Goal: Task Accomplishment & Management: Complete application form

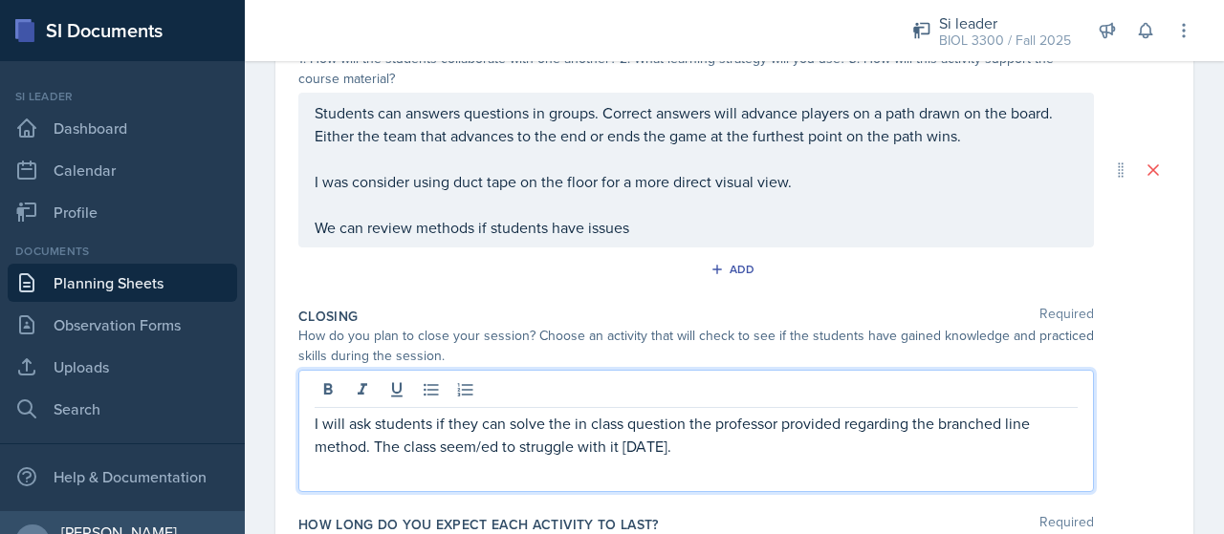
scroll to position [547, 0]
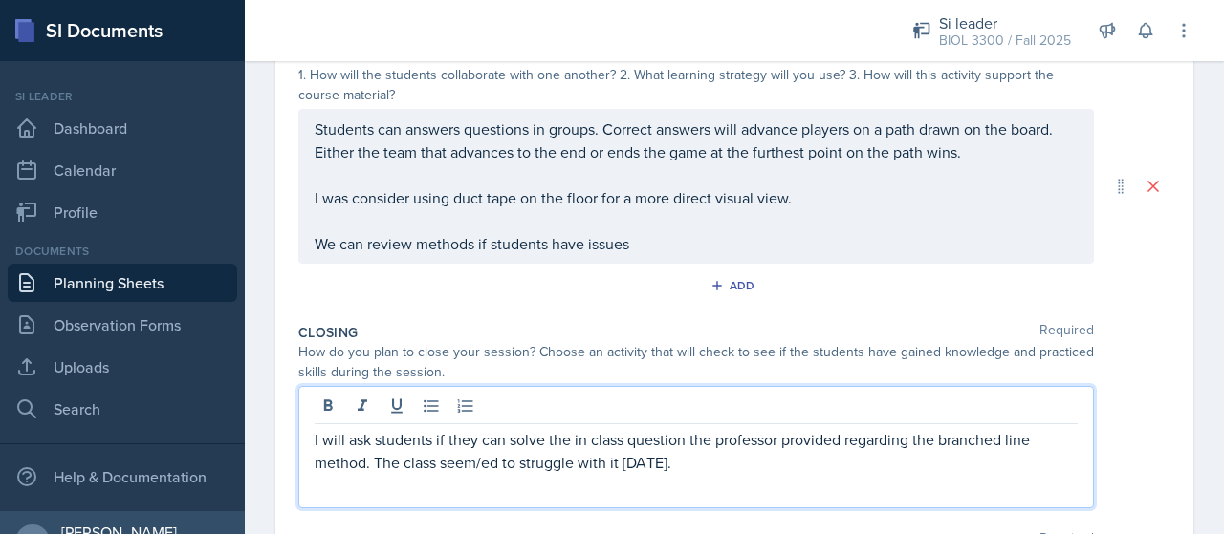
click at [807, 193] on p "I was consider using duct tape on the floor for a more direct visual view." at bounding box center [696, 197] width 763 height 23
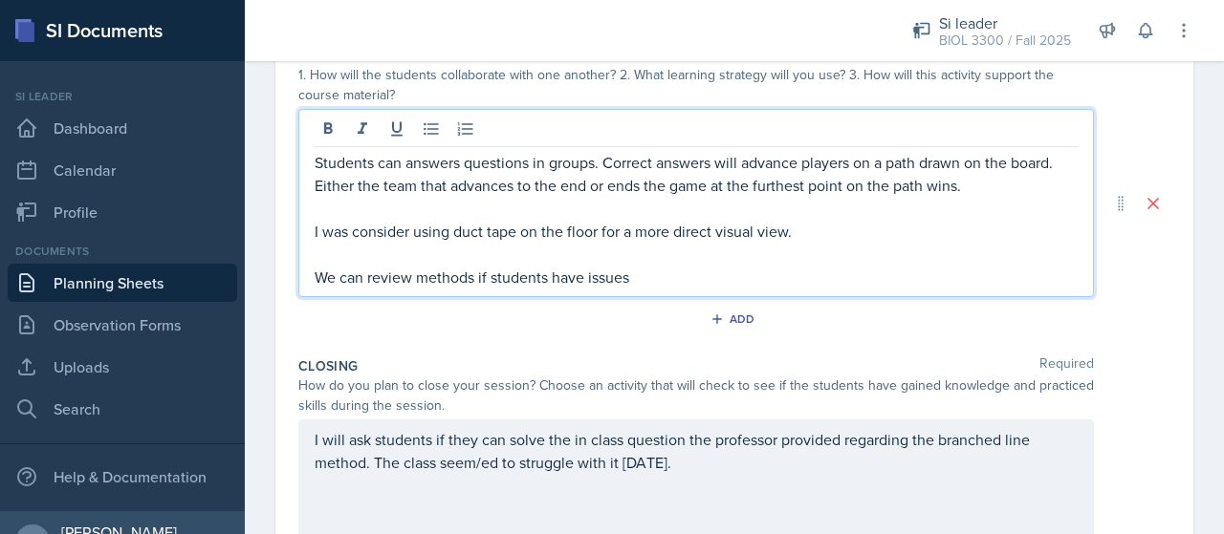
scroll to position [580, 0]
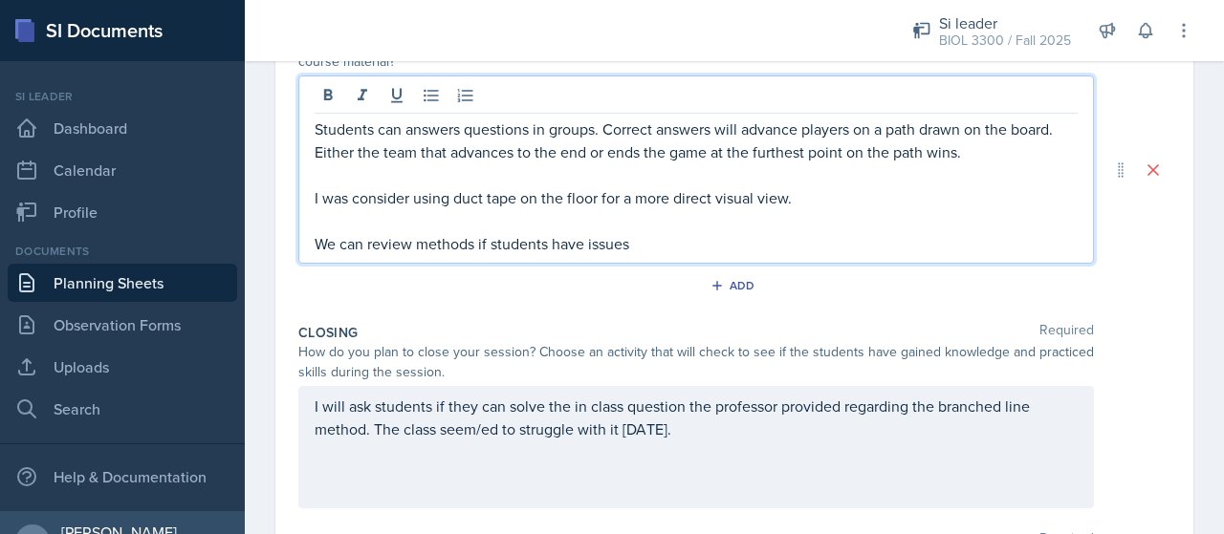
click at [857, 181] on p at bounding box center [696, 174] width 763 height 23
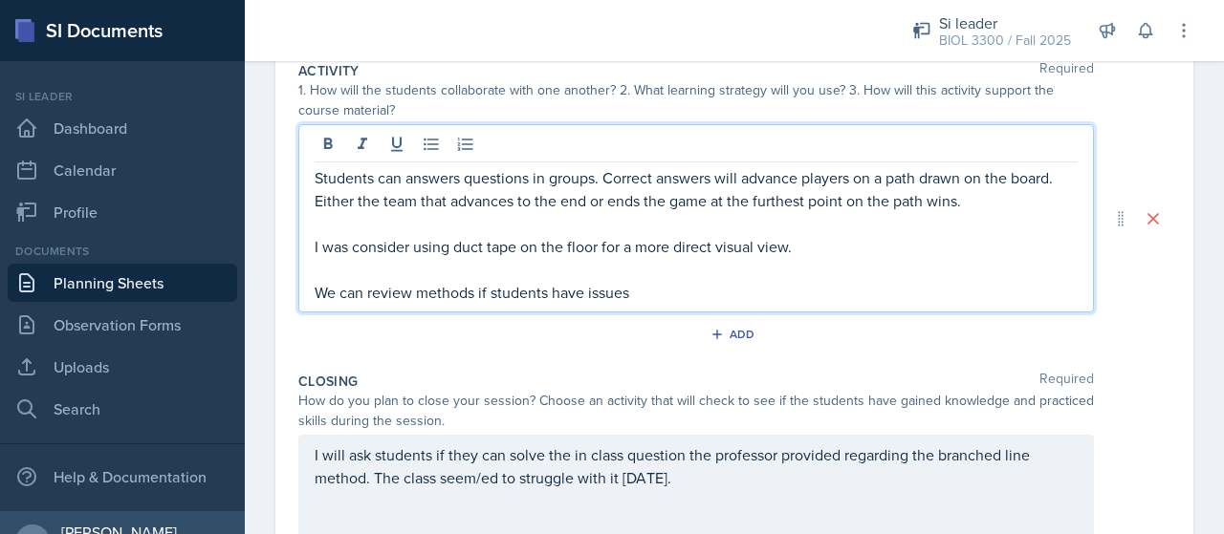
scroll to position [521, 0]
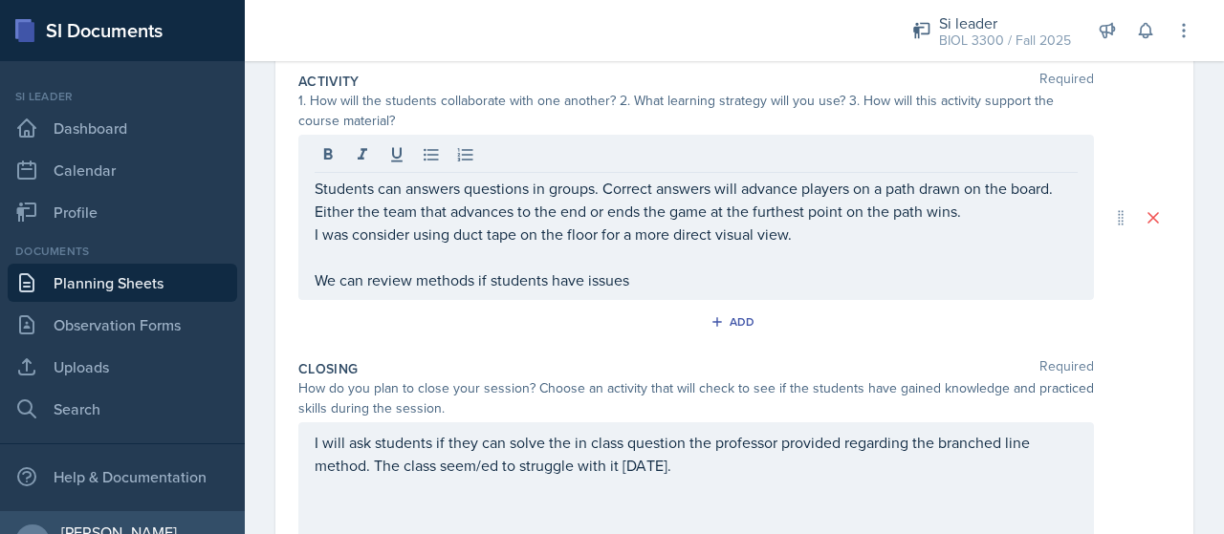
click at [455, 259] on p at bounding box center [696, 257] width 763 height 23
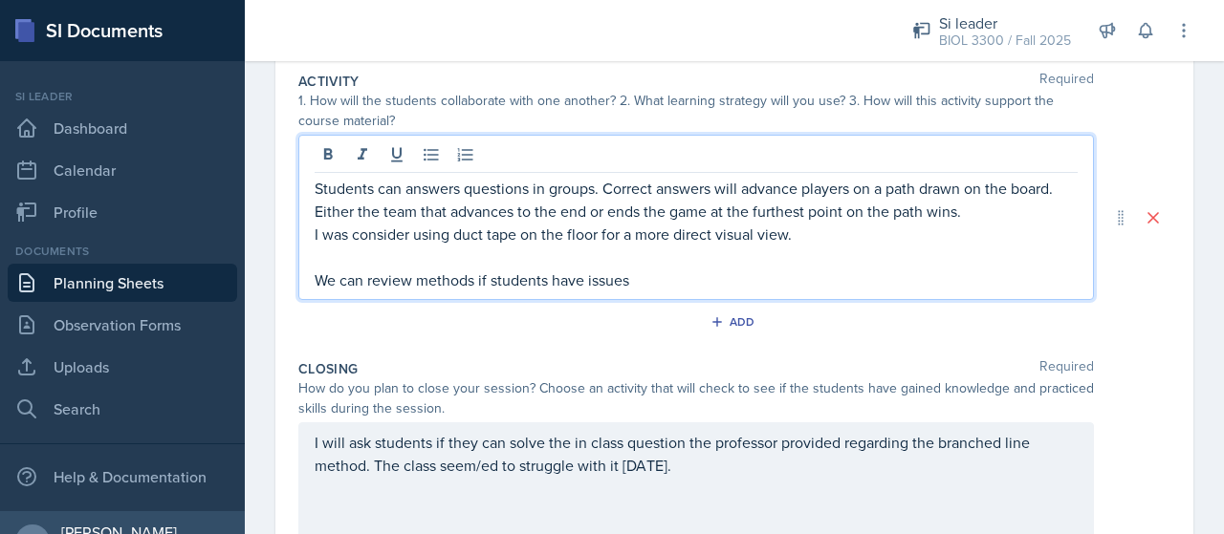
click at [338, 223] on p "I was consider using duct tape on the floor for a more direct visual view." at bounding box center [696, 234] width 763 height 23
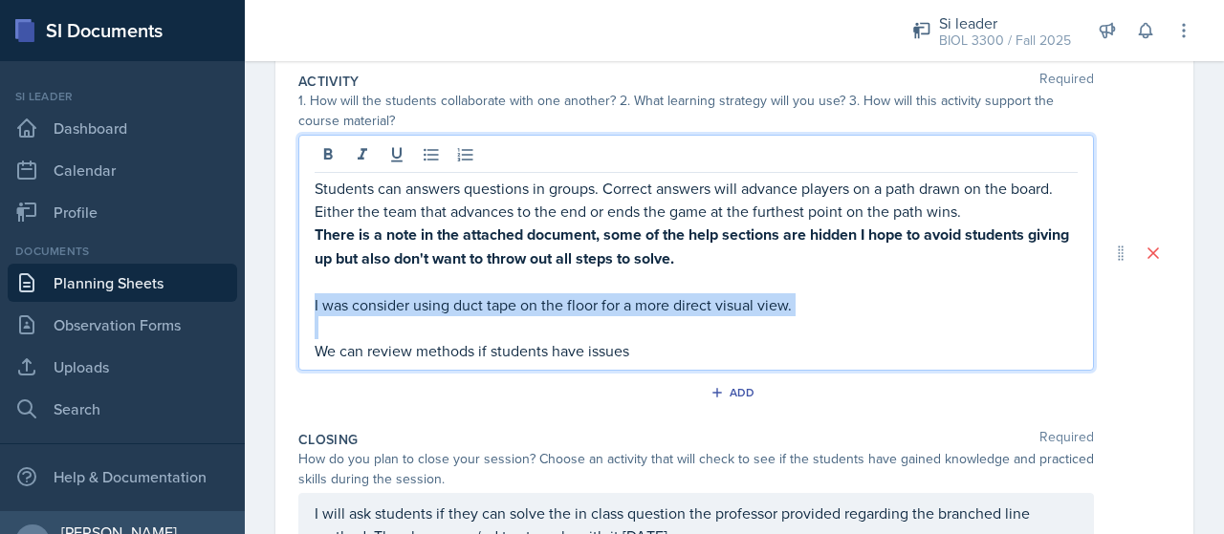
copy p "I was consider using duct tape on the floor for a more direct visual view."
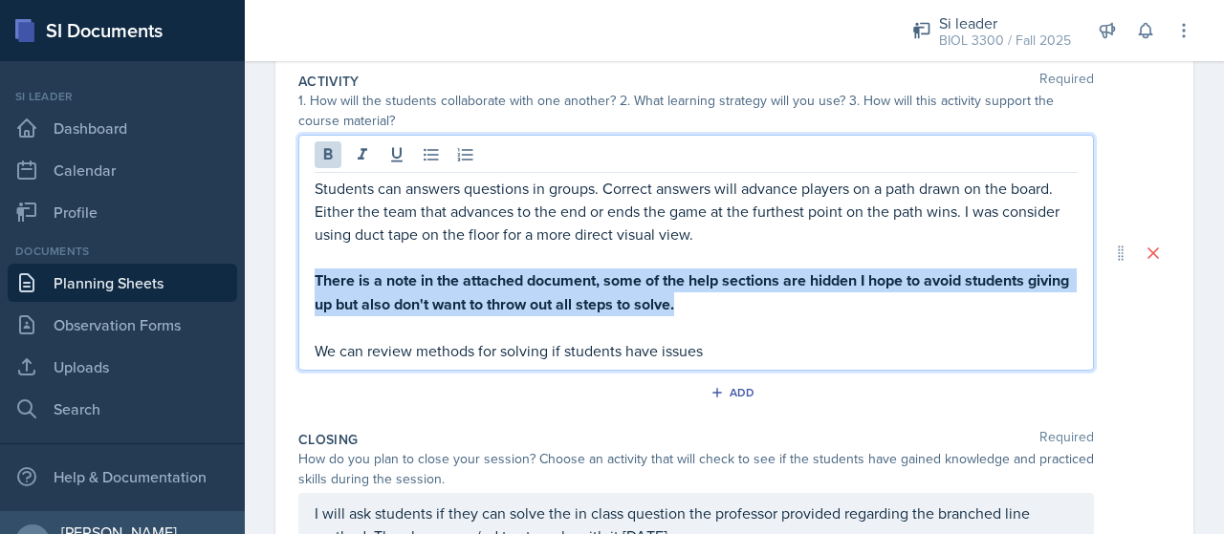
drag, startPoint x: 741, startPoint y: 300, endPoint x: 304, endPoint y: 269, distance: 438.0
click at [304, 269] on div "Students can answers questions in groups. Correct answers will advance players …" at bounding box center [695, 253] width 795 height 236
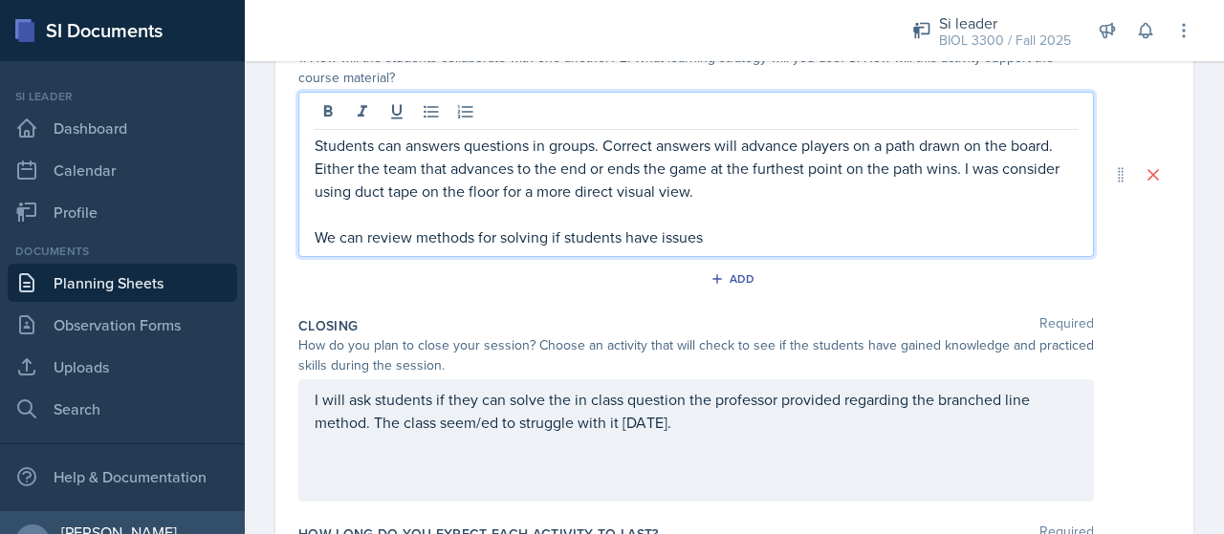
scroll to position [547, 0]
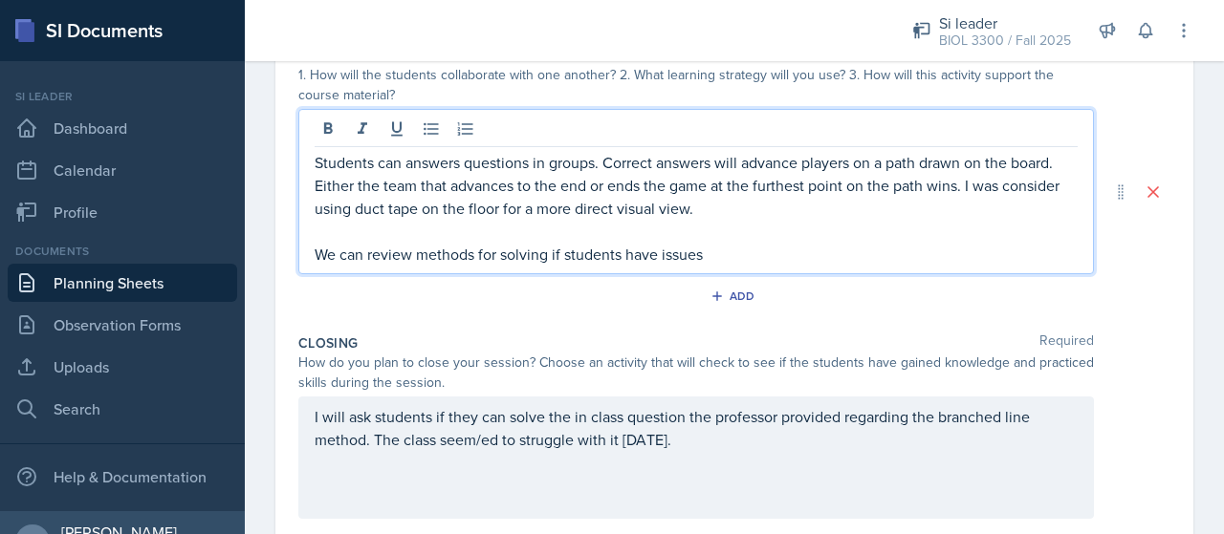
click at [718, 243] on p "We can review methods for solving if students have issues" at bounding box center [696, 254] width 763 height 23
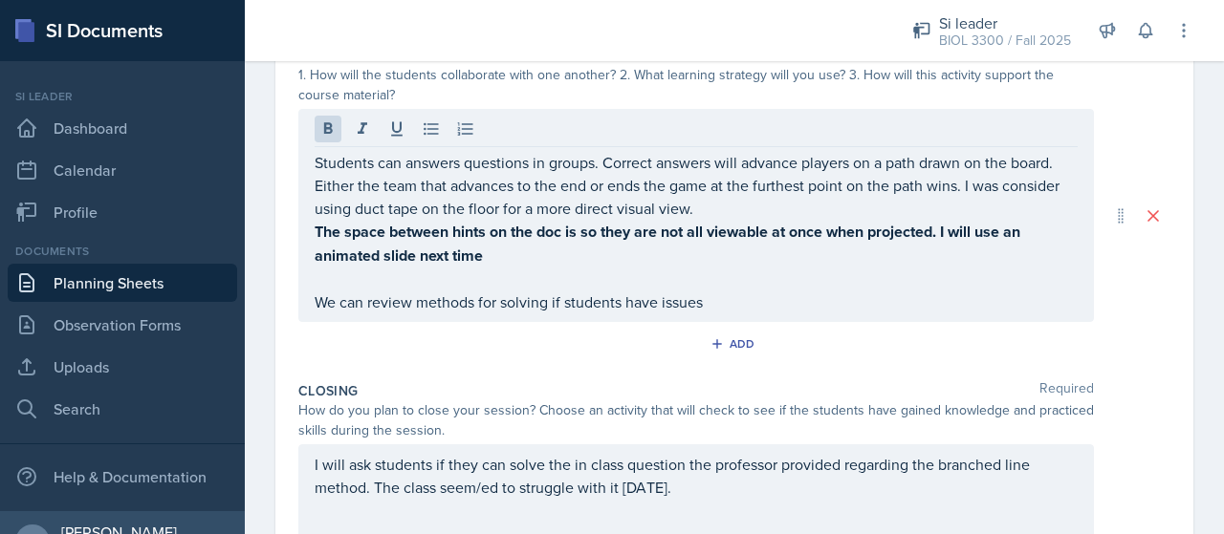
drag, startPoint x: 454, startPoint y: 261, endPoint x: 494, endPoint y: 257, distance: 40.3
click at [454, 261] on strong "The space between hints on the doc is so they are not all viewable at once when…" at bounding box center [669, 244] width 709 height 46
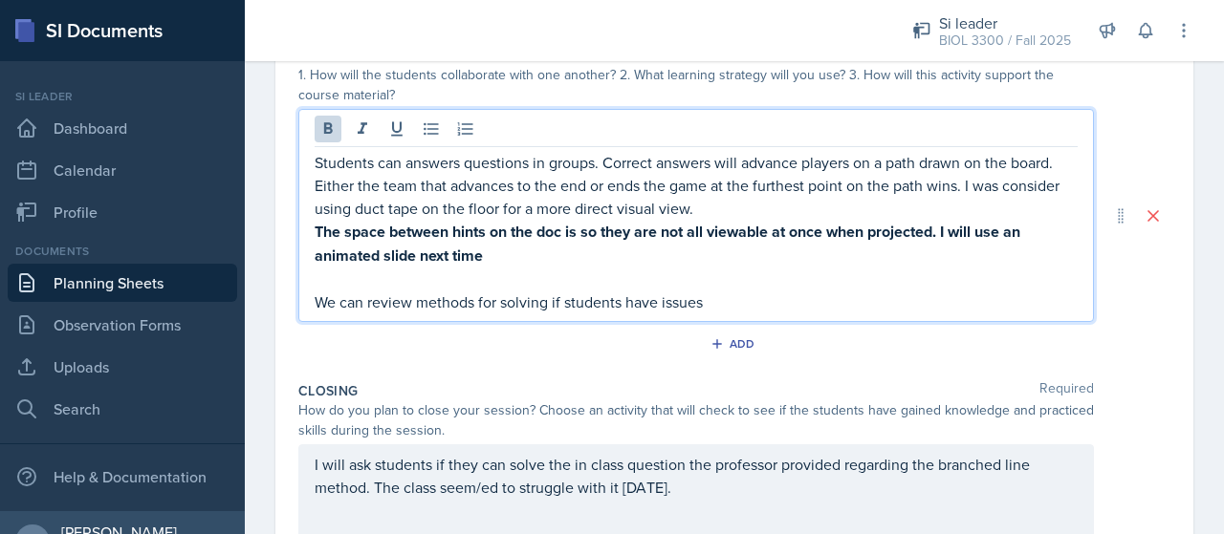
click at [497, 256] on p "The space between hints on the doc is so they are not all viewable at once when…" at bounding box center [696, 244] width 763 height 48
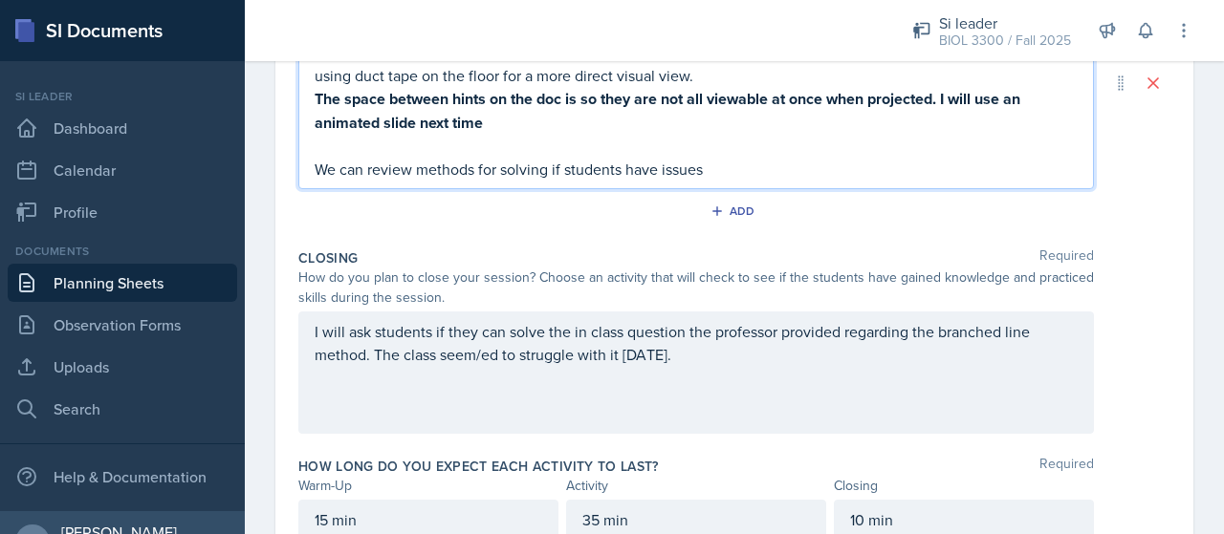
scroll to position [682, 0]
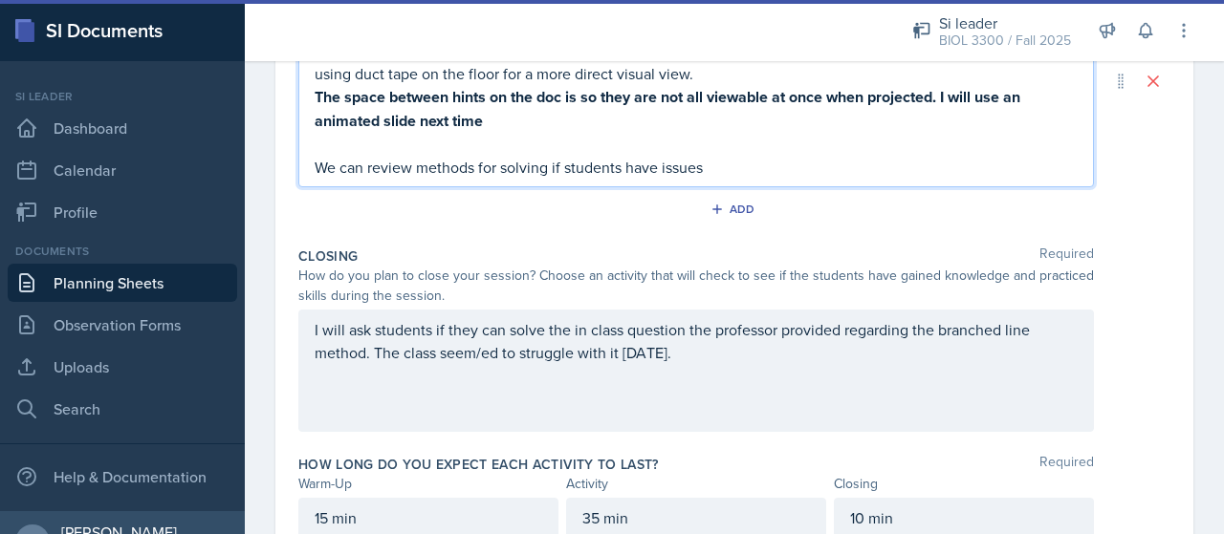
click at [743, 349] on p "I will ask students if they can solve the in class question the professor provi…" at bounding box center [696, 341] width 763 height 46
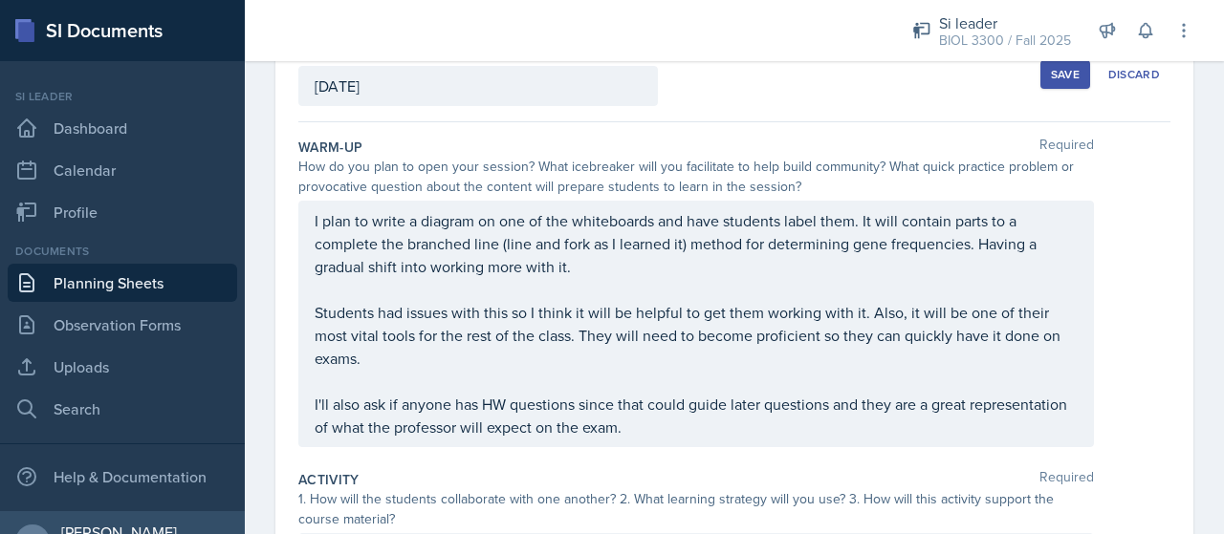
scroll to position [112, 0]
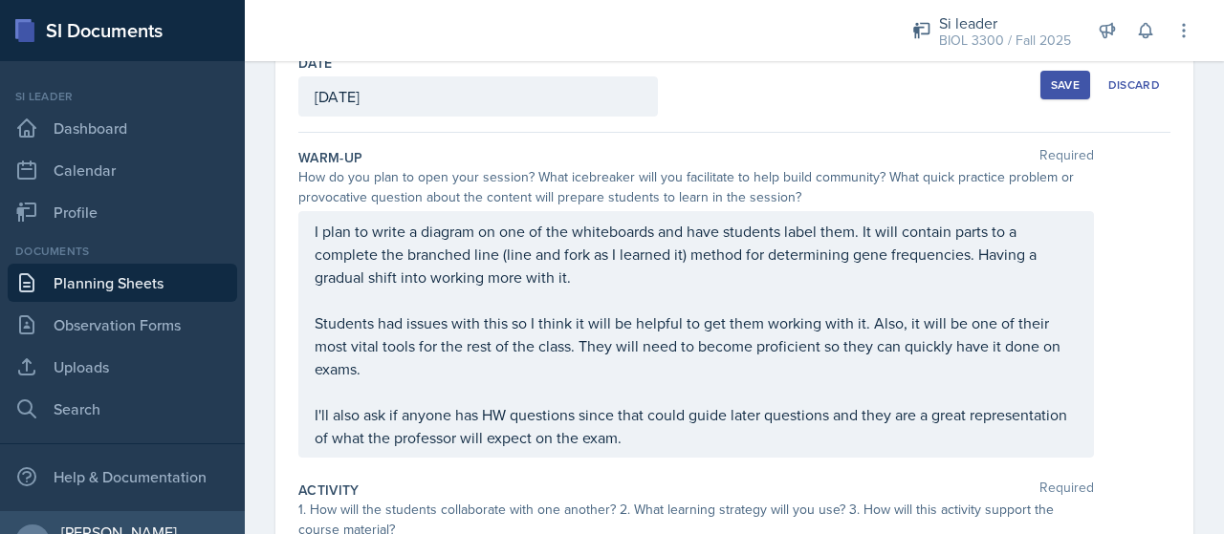
click at [347, 337] on div "I plan to write a diagram on one of the whiteboards and have students label the…" at bounding box center [696, 334] width 763 height 229
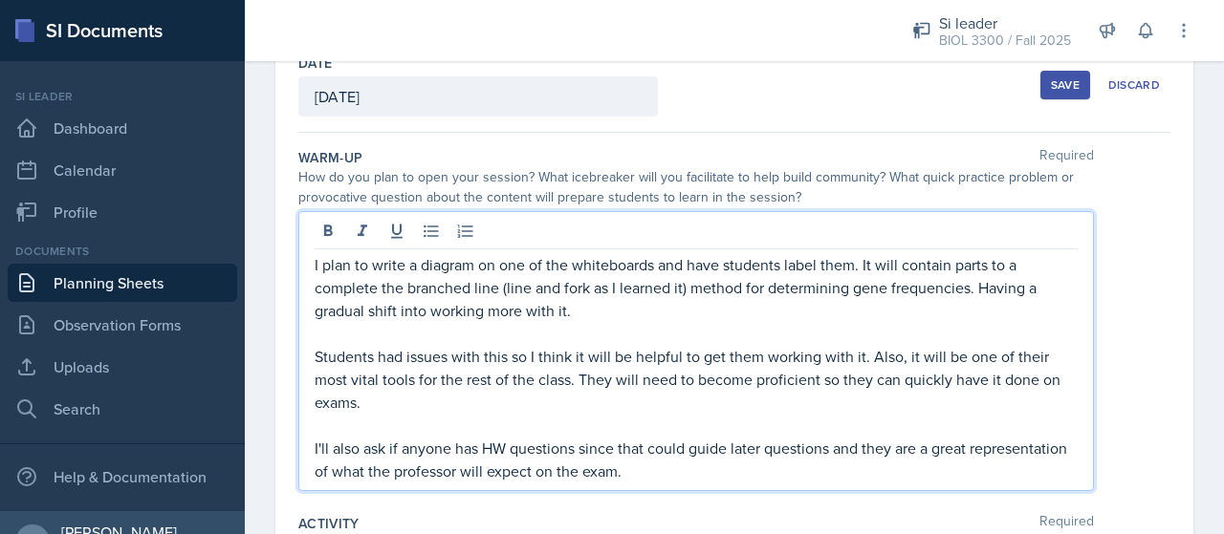
click at [369, 263] on p "I plan to write a diagram on one of the whiteboards and have students label the…" at bounding box center [696, 287] width 763 height 69
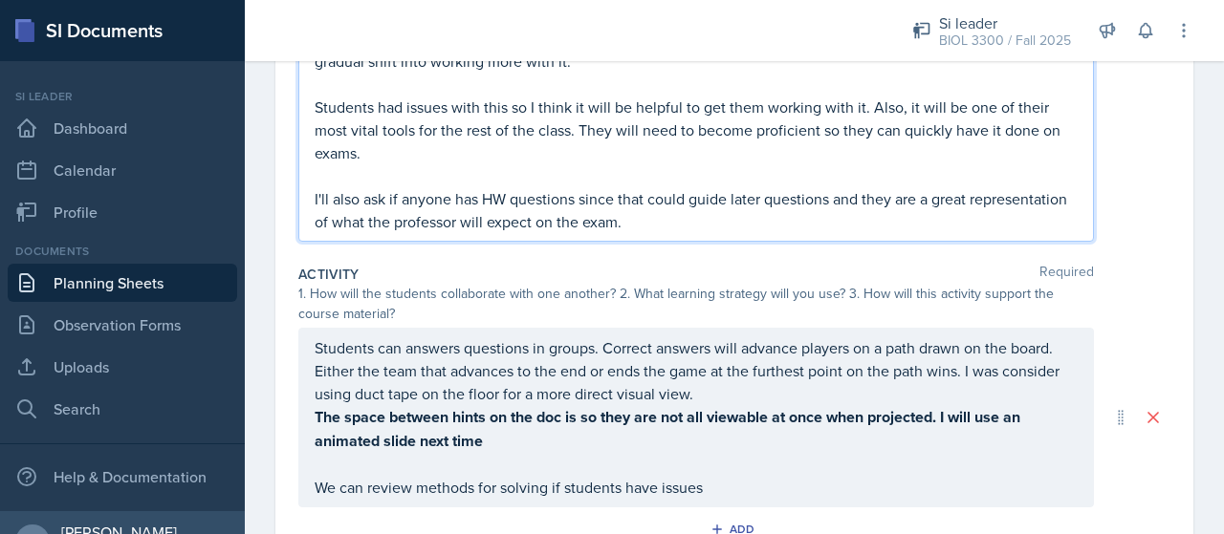
scroll to position [362, 0]
click at [734, 406] on strong "The space between hints on the doc is so they are not all viewable at once when…" at bounding box center [669, 428] width 709 height 46
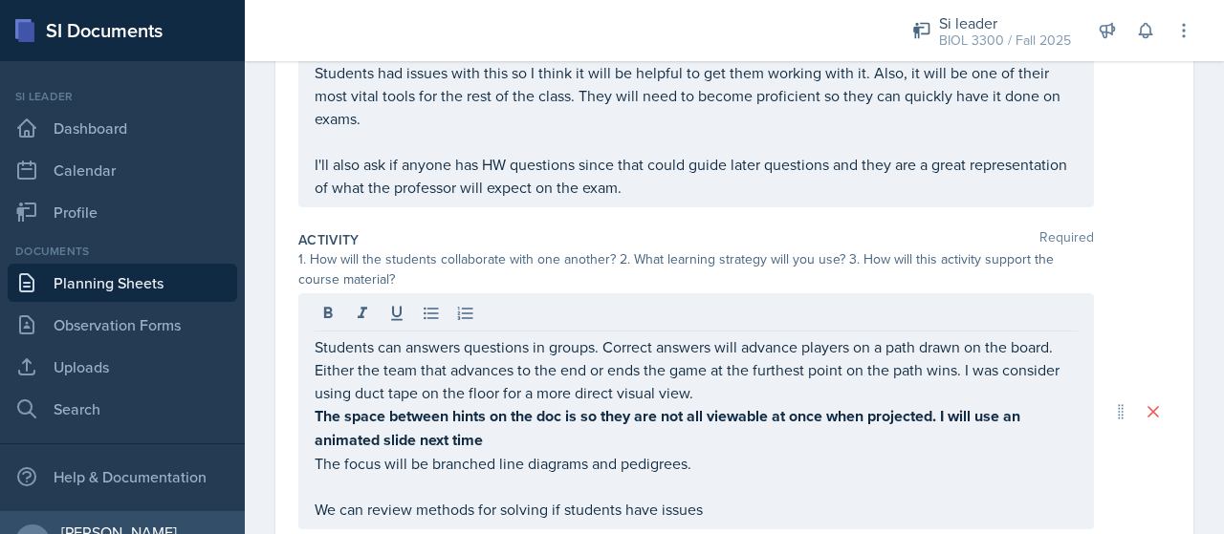
click at [440, 452] on p "The focus will be branched line diagrams and pedigrees." at bounding box center [696, 463] width 763 height 23
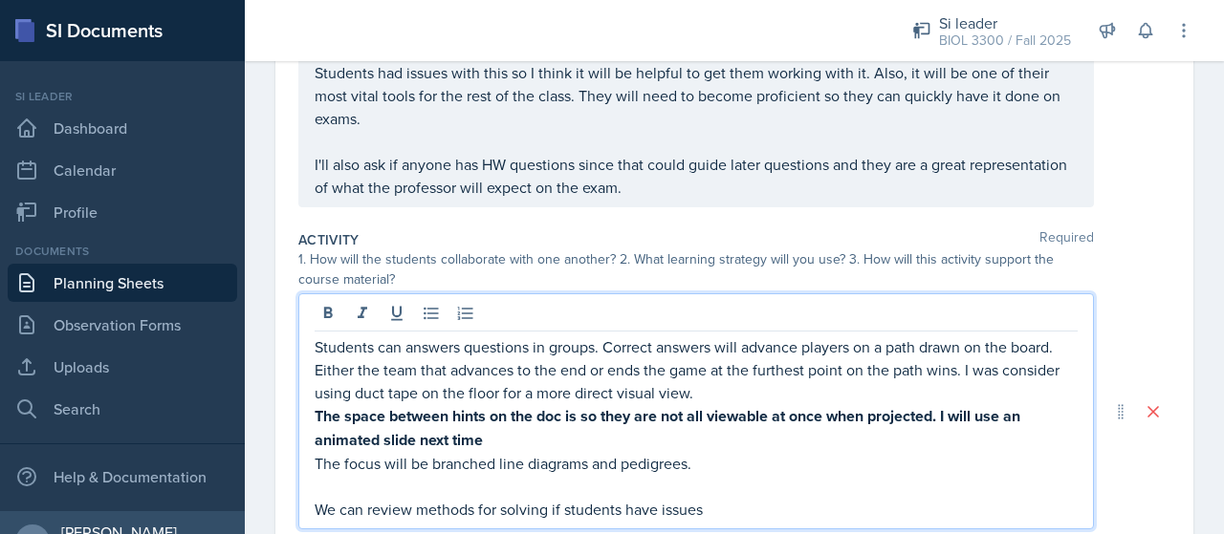
click at [533, 452] on p "The focus will be branched line diagrams and pedigrees." at bounding box center [696, 463] width 763 height 23
click at [548, 438] on p "The space between hints on the doc is so they are not all viewable at once when…" at bounding box center [696, 428] width 763 height 48
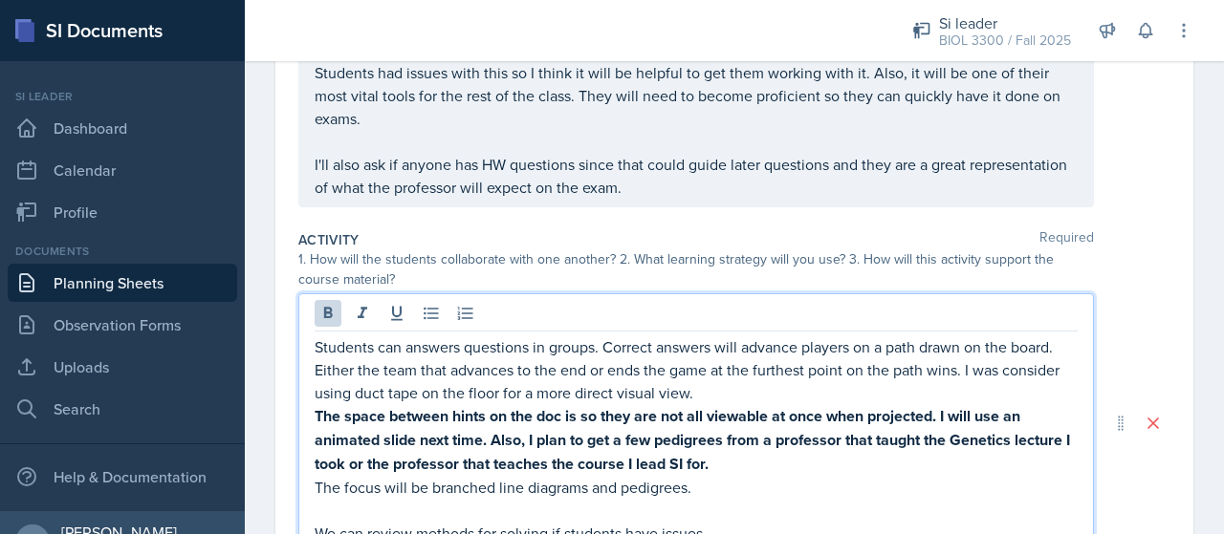
click at [461, 268] on div "1. How will the students collaborate with one another? 2. What learning strateg…" at bounding box center [695, 270] width 795 height 40
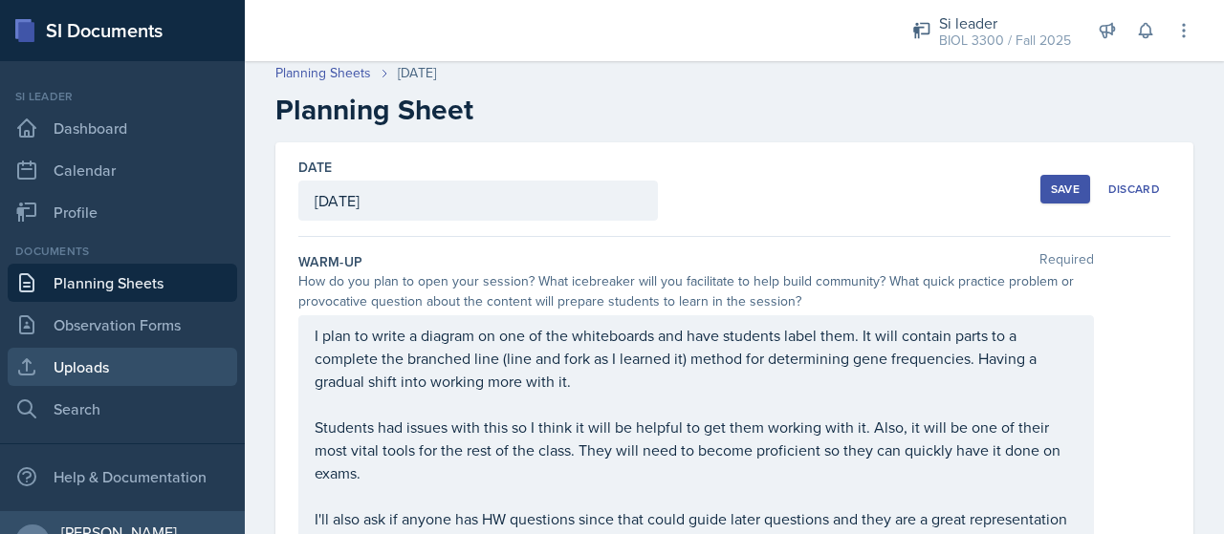
scroll to position [0, 0]
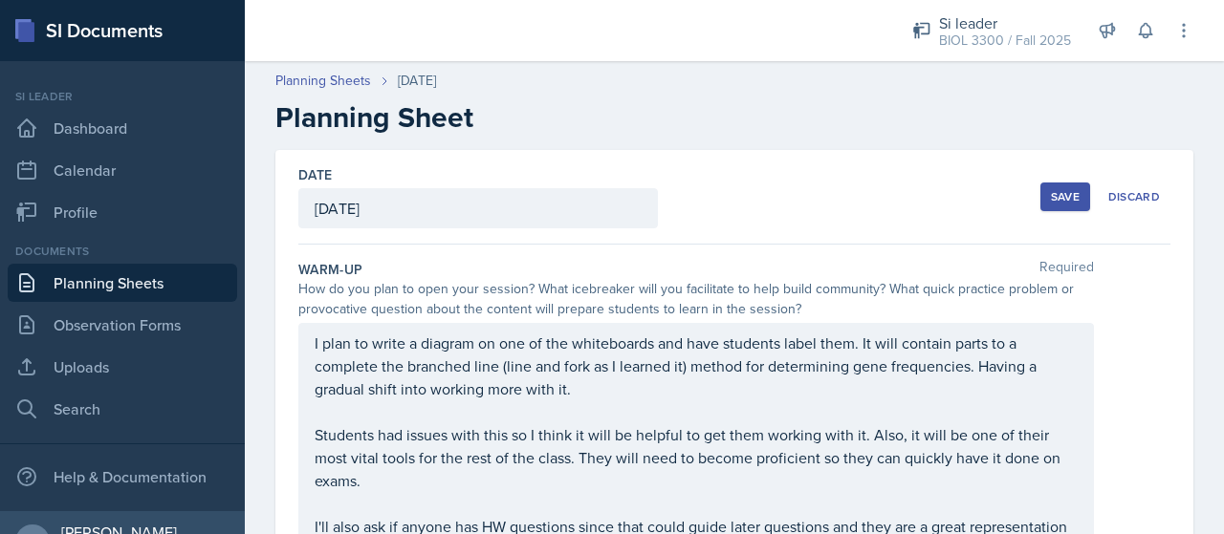
click at [1051, 197] on div "Save" at bounding box center [1065, 196] width 29 height 15
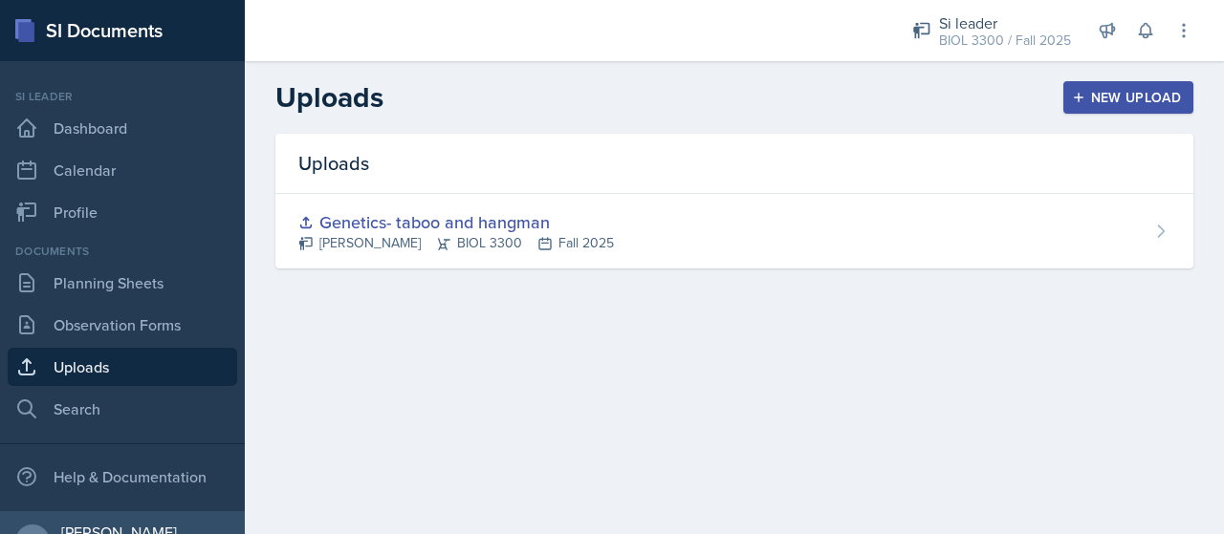
click at [1114, 91] on div "New Upload" at bounding box center [1128, 97] width 106 height 15
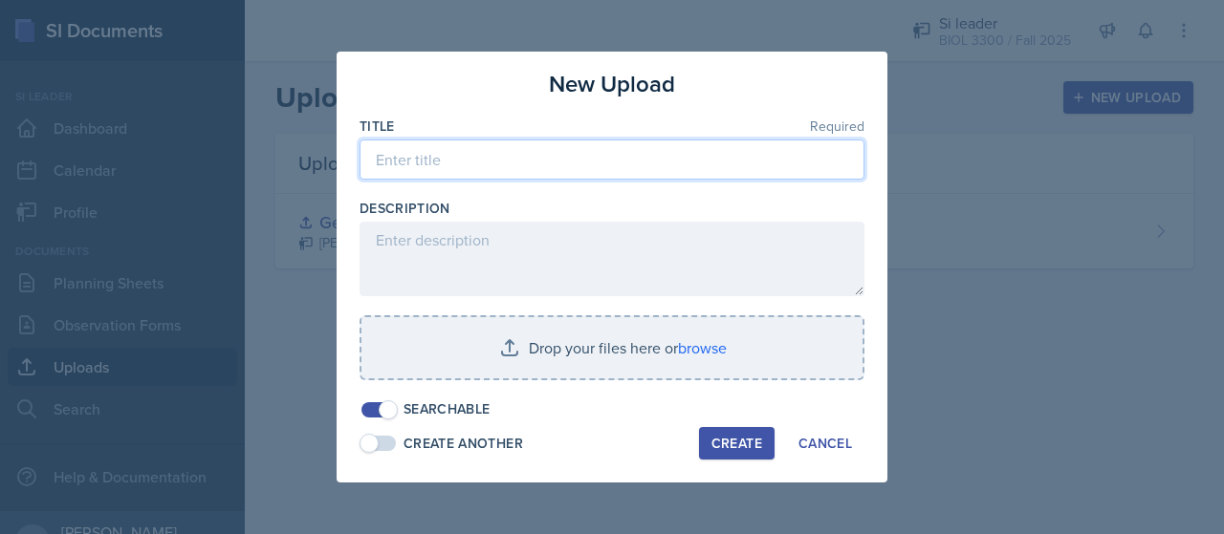
click at [507, 165] on input at bounding box center [611, 160] width 505 height 40
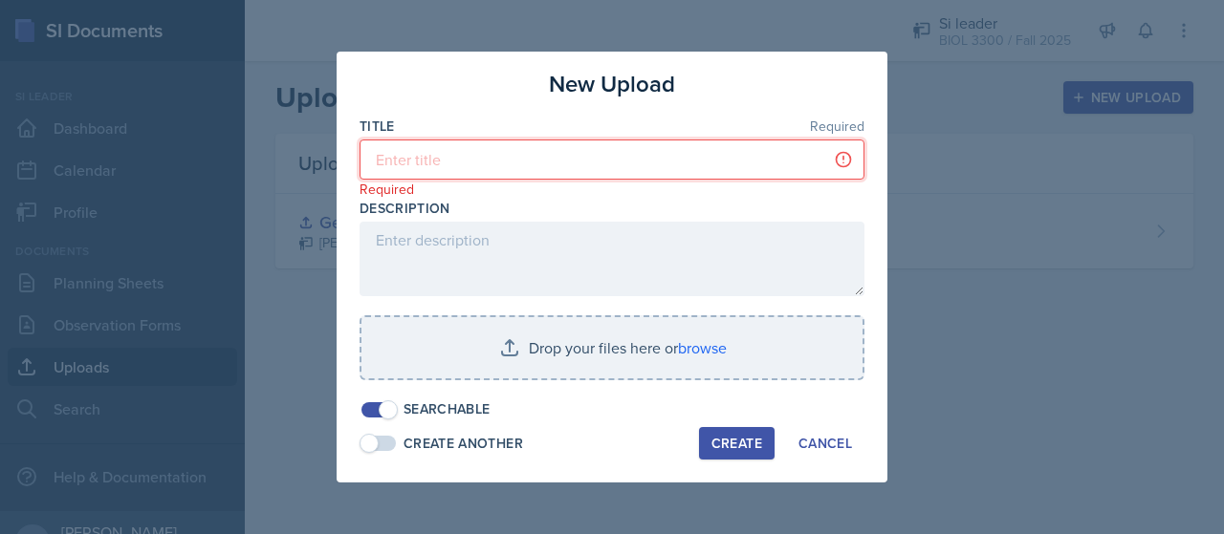
click at [505, 167] on input at bounding box center [611, 160] width 505 height 40
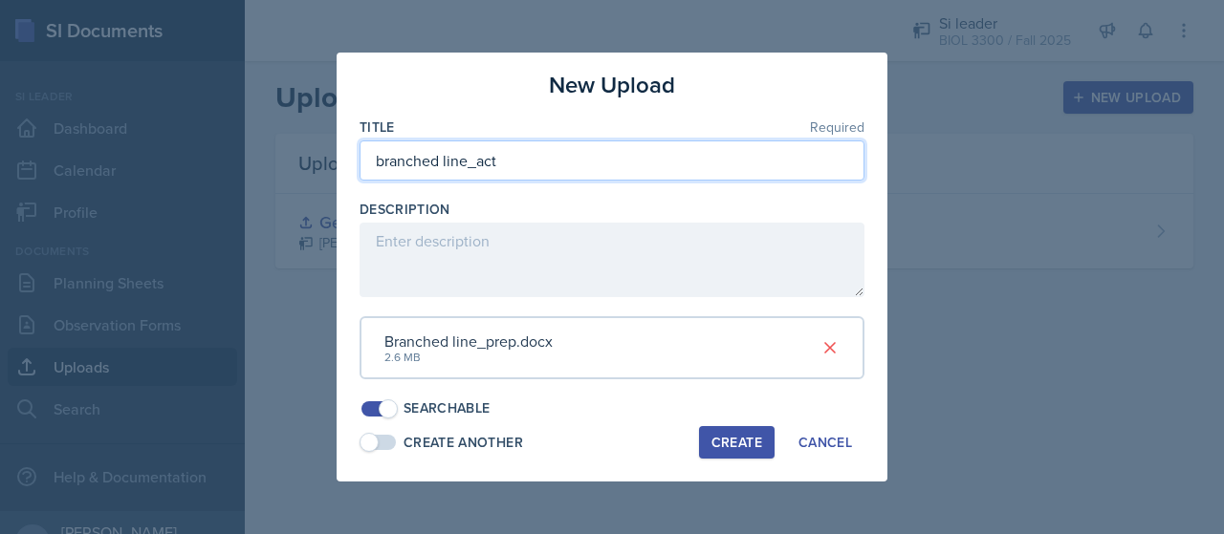
type input "branched line_act"
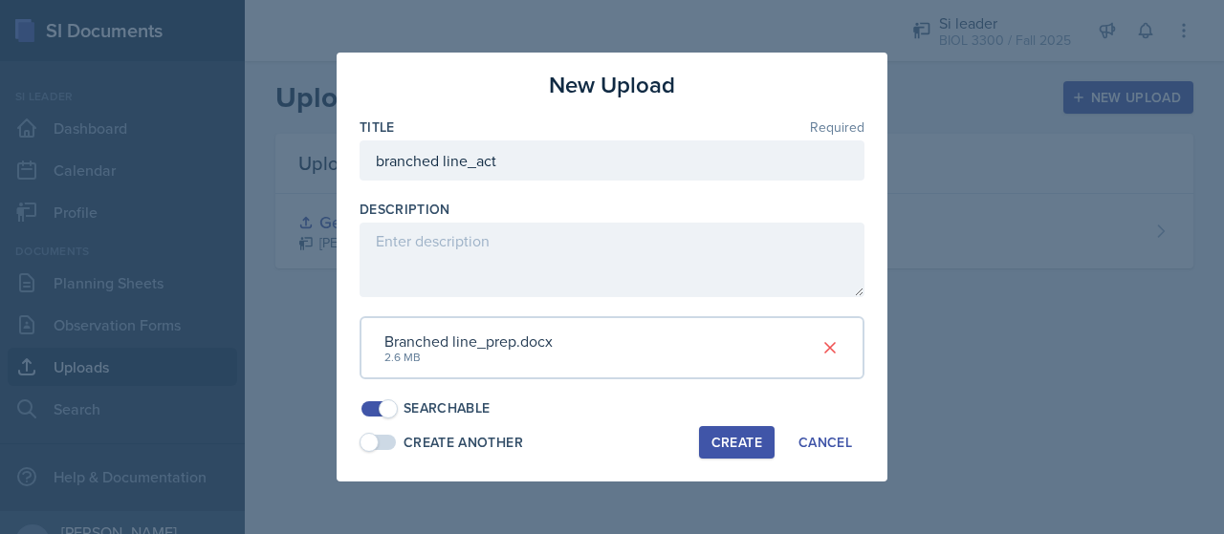
click at [664, 452] on div "Create Another Create Cancel" at bounding box center [611, 442] width 505 height 33
click at [719, 435] on div "Create" at bounding box center [736, 442] width 51 height 15
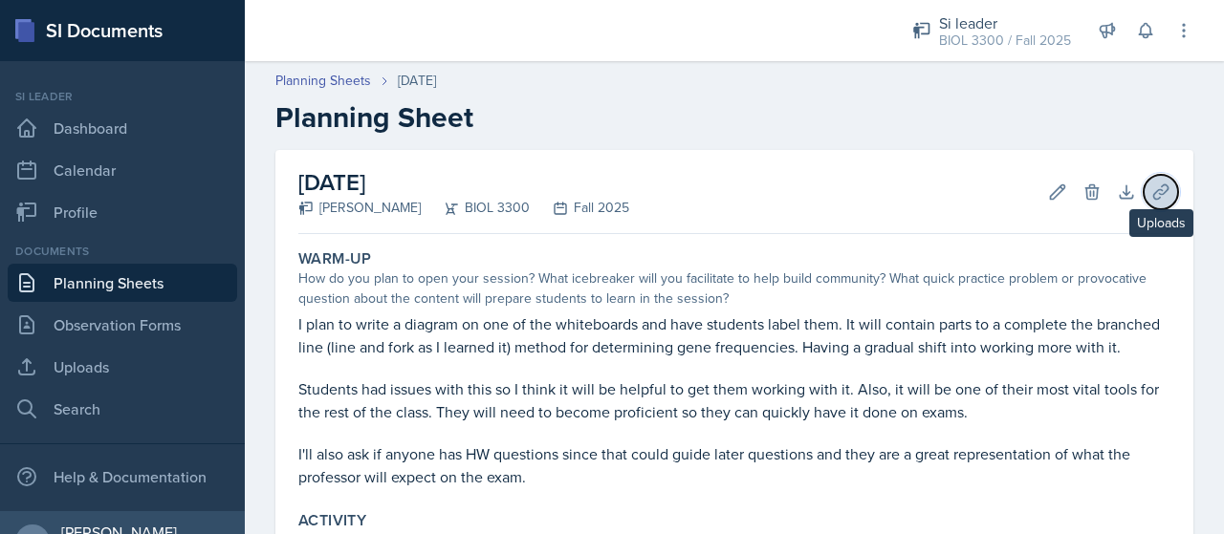
click at [1151, 198] on icon at bounding box center [1160, 192] width 19 height 19
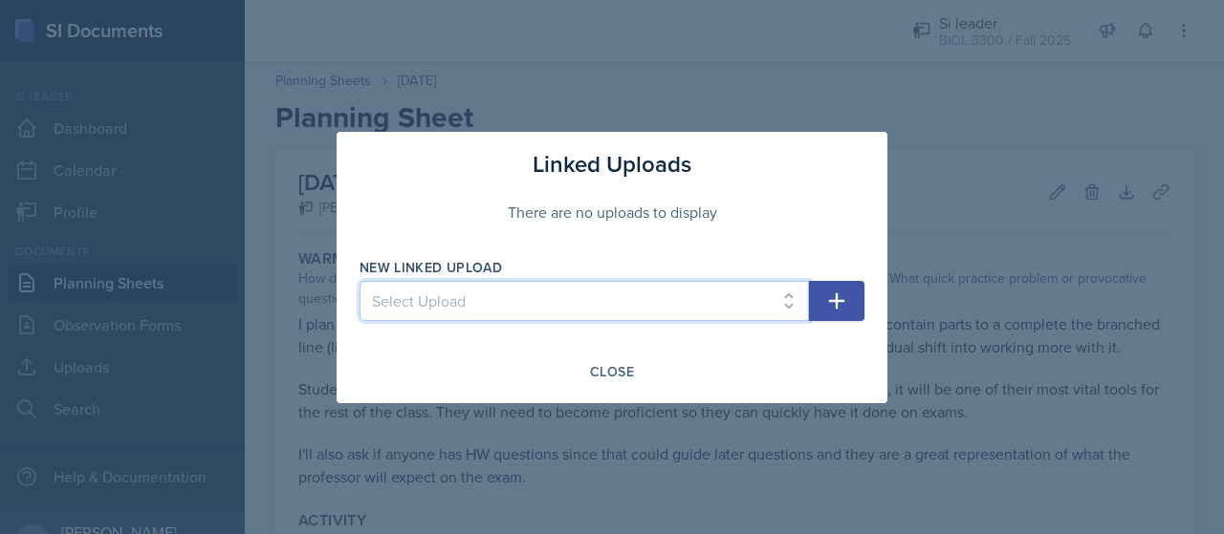
click at [755, 307] on select "Select Upload Genetics- taboo and hangman branched line_act" at bounding box center [583, 301] width 449 height 40
select select "6527e4fa-fe11-4ed6-83dc-ef8739ffa27a"
click at [359, 281] on select "Select Upload Genetics- taboo and hangman branched line_act" at bounding box center [583, 301] width 449 height 40
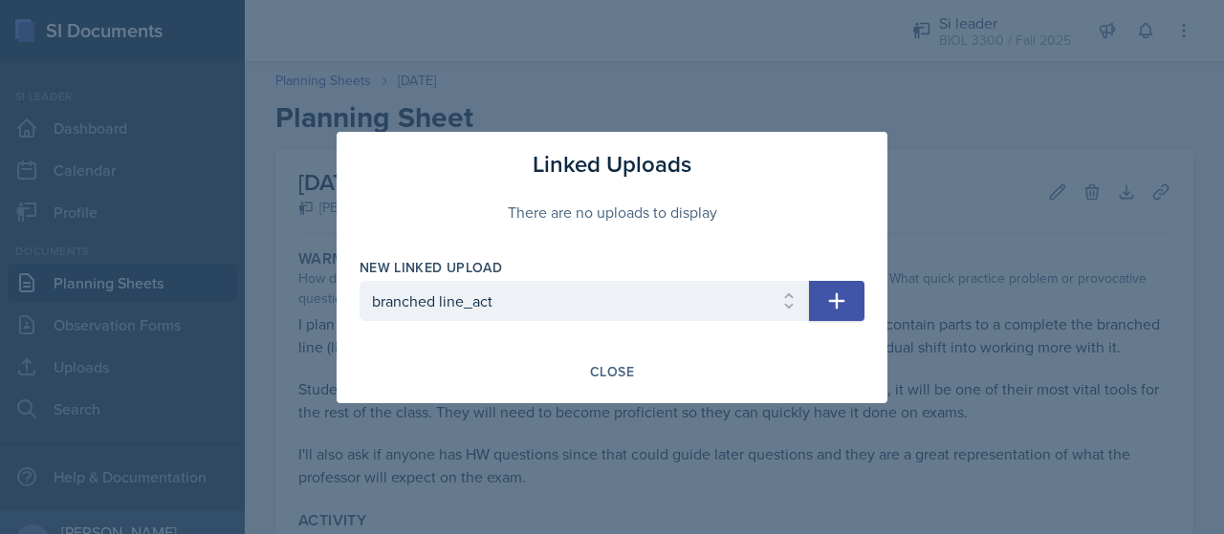
click at [839, 300] on icon "button" at bounding box center [837, 301] width 16 height 16
select select
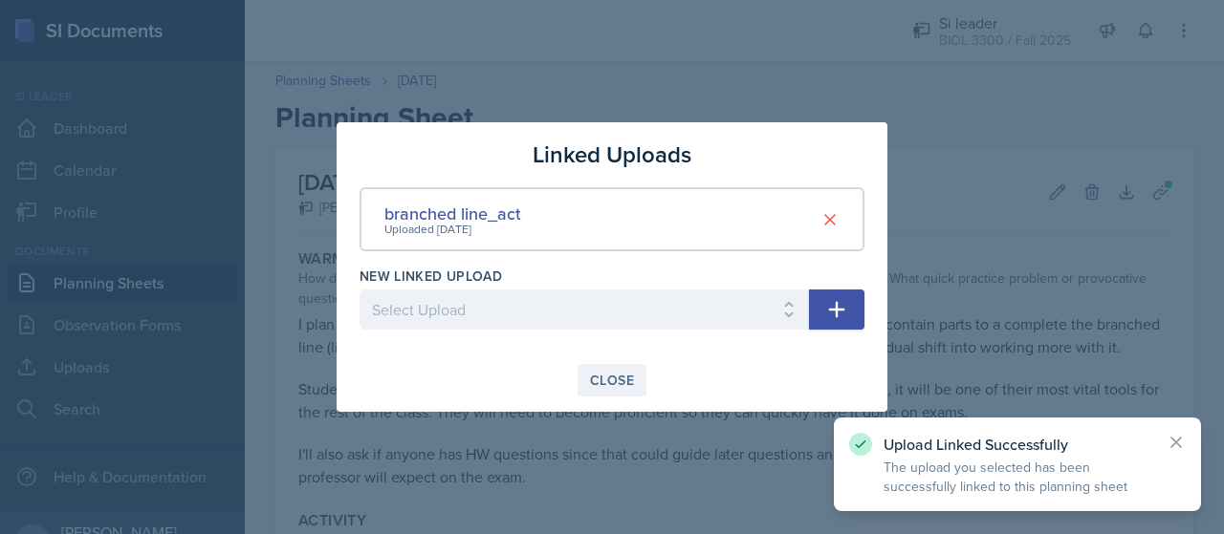
click at [604, 380] on div "Close" at bounding box center [612, 380] width 44 height 15
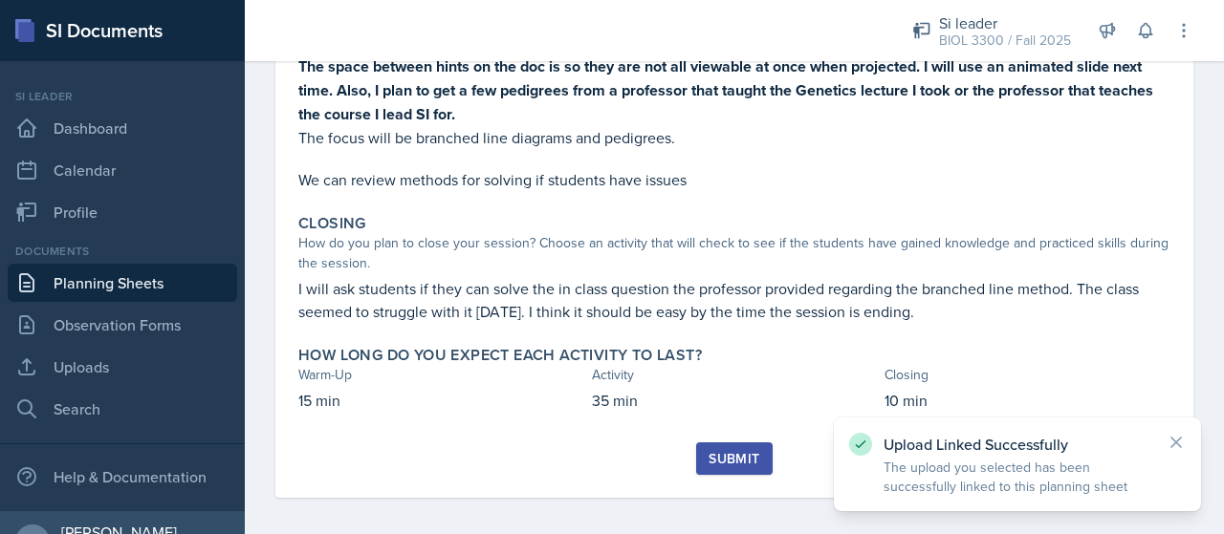
scroll to position [571, 0]
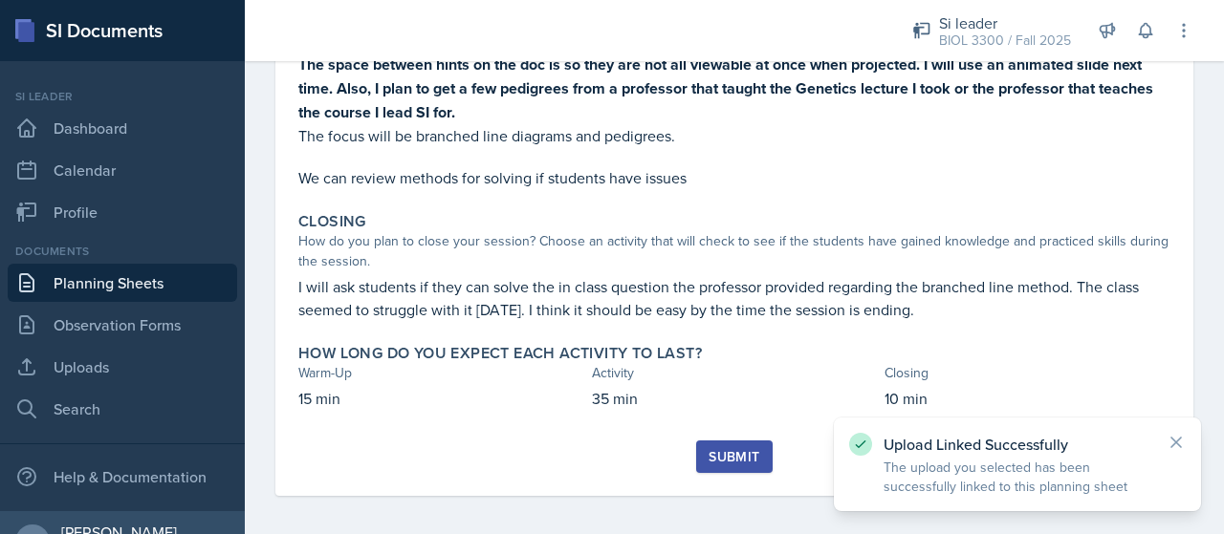
click at [716, 473] on button "Submit" at bounding box center [734, 457] width 76 height 33
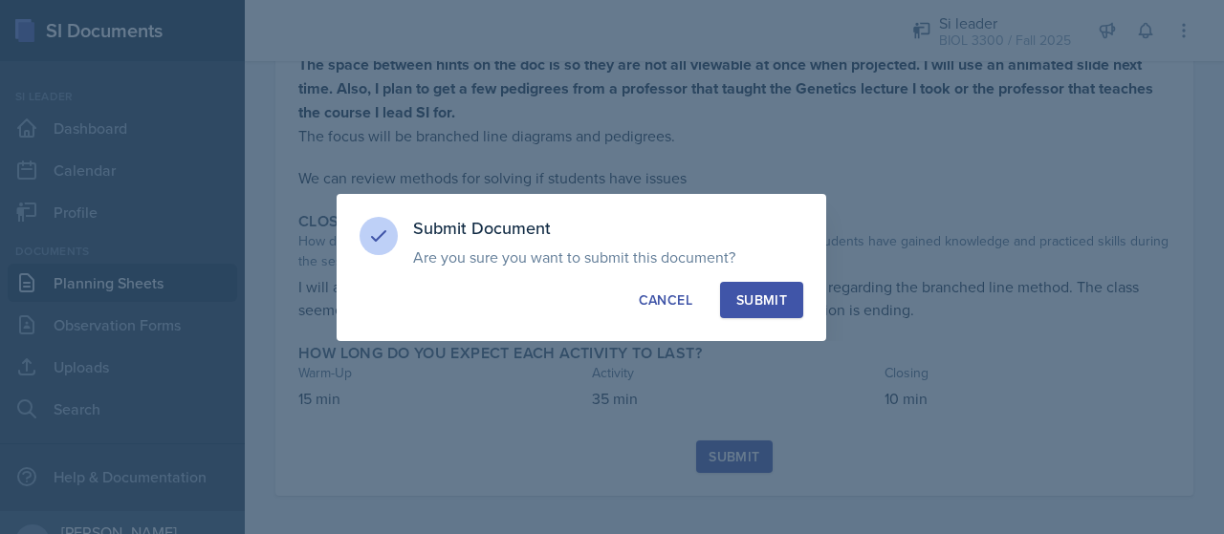
click at [766, 288] on button "Submit" at bounding box center [761, 300] width 83 height 36
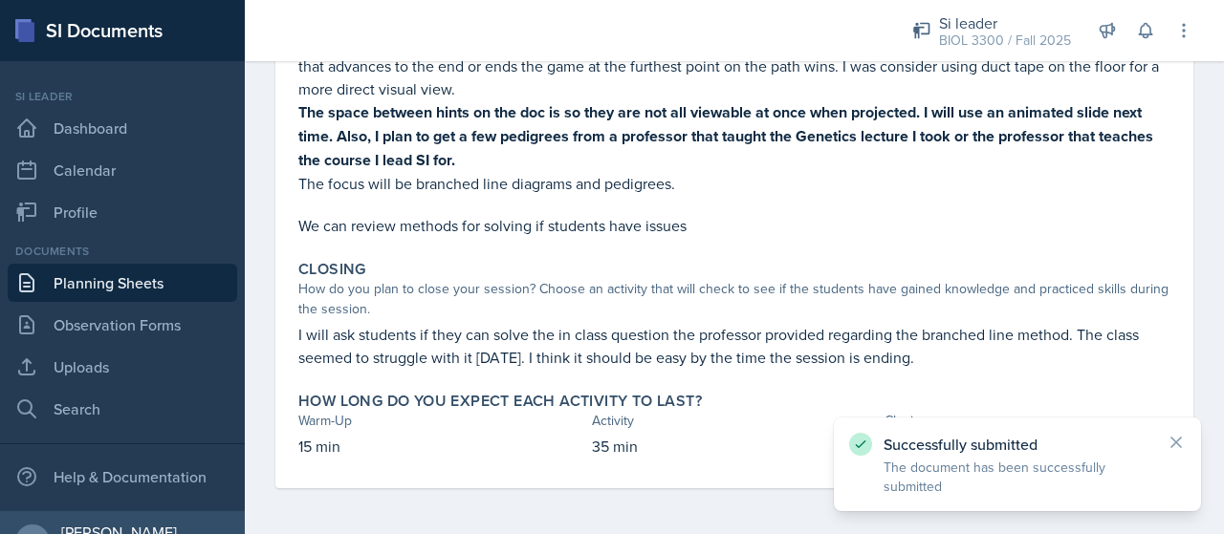
scroll to position [544, 0]
